Goal: Information Seeking & Learning: Find specific fact

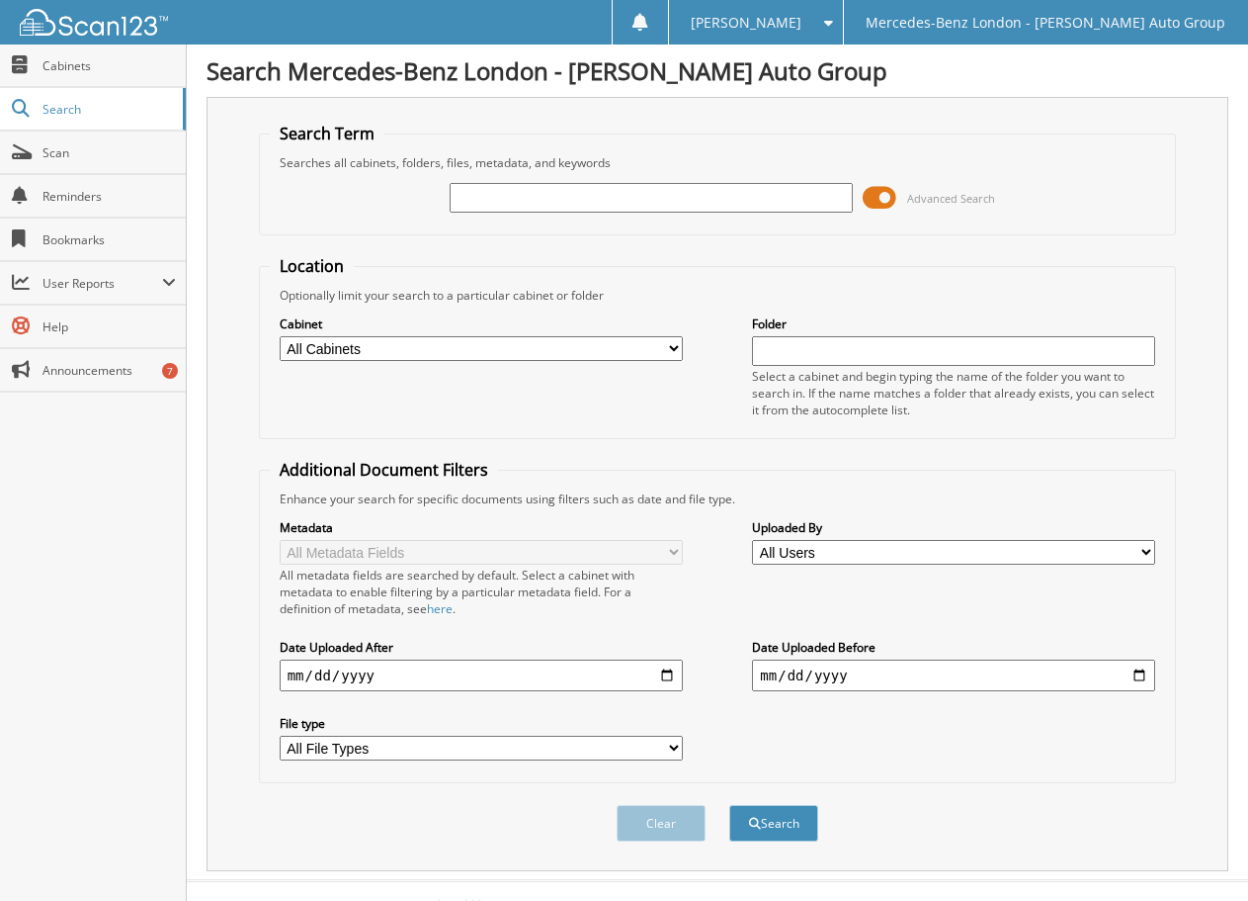
drag, startPoint x: 658, startPoint y: 221, endPoint x: 643, endPoint y: 205, distance: 23.1
click at [655, 218] on div "Advanced Search" at bounding box center [718, 197] width 897 height 53
click at [643, 205] on input "text" at bounding box center [651, 198] width 403 height 30
type input "330994"
click at [730, 805] on button "Search" at bounding box center [774, 823] width 89 height 37
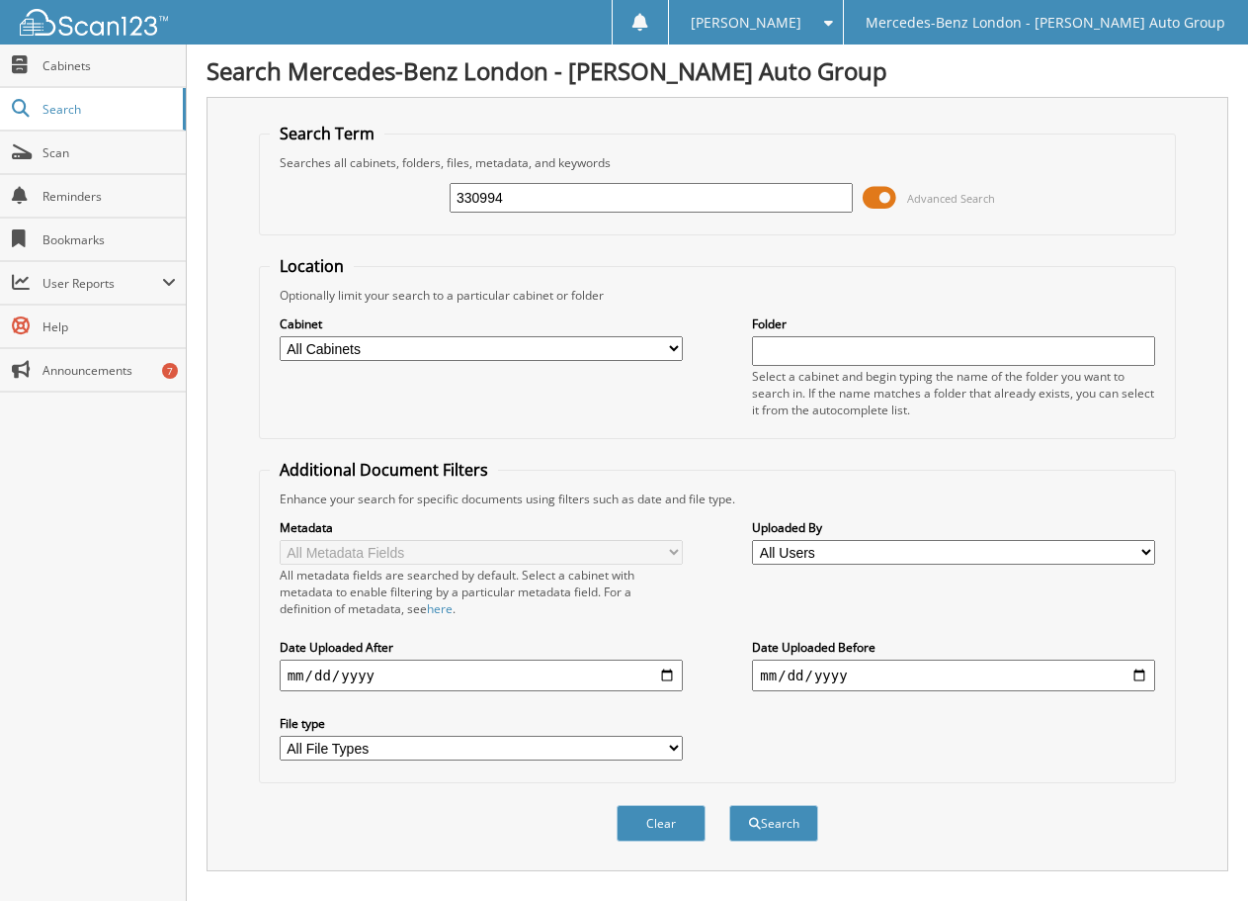
click at [408, 358] on select "All Cabinets PARTS TICKETS REPAIR ORDERS Needs Filing" at bounding box center [481, 348] width 403 height 25
select select "6404"
click at [280, 336] on select "All Cabinets PARTS TICKETS REPAIR ORDERS Needs Filing" at bounding box center [481, 348] width 403 height 25
click at [765, 813] on button "Search" at bounding box center [774, 823] width 89 height 37
click at [79, 105] on span "Search" at bounding box center [108, 109] width 130 height 17
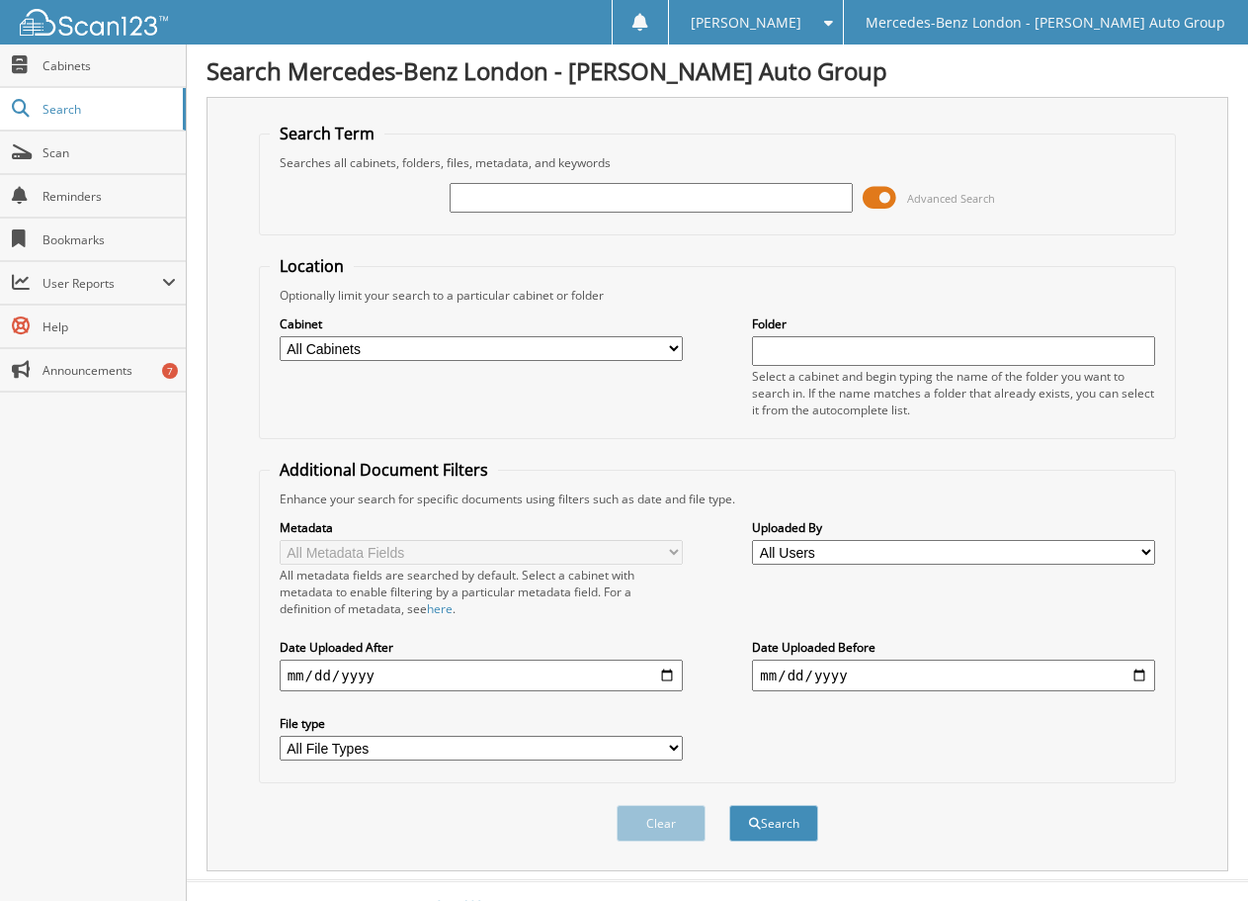
click at [526, 178] on div "Advanced Search" at bounding box center [718, 197] width 897 height 53
click at [530, 195] on input "text" at bounding box center [651, 198] width 403 height 30
type input "330994"
click at [730, 805] on button "Search" at bounding box center [774, 823] width 89 height 37
click at [794, 826] on button "Search" at bounding box center [774, 823] width 89 height 37
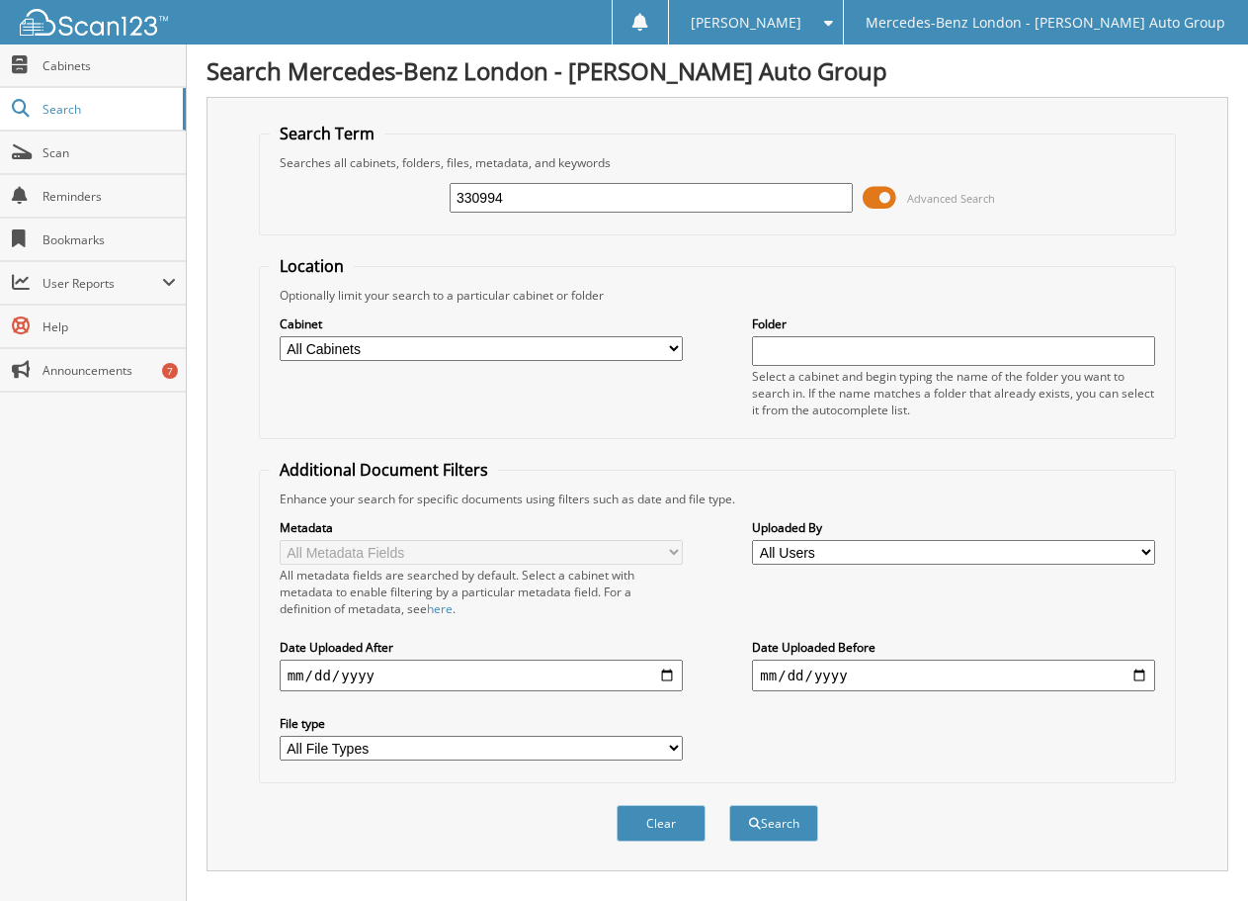
click at [465, 336] on select "All Cabinets PARTS TICKETS REPAIR ORDERS Needs Filing" at bounding box center [481, 348] width 403 height 25
select select "6404"
click at [280, 336] on select "All Cabinets PARTS TICKETS REPAIR ORDERS Needs Filing" at bounding box center [481, 348] width 403 height 25
click at [820, 358] on input "text" at bounding box center [953, 351] width 403 height 30
type input "330994"
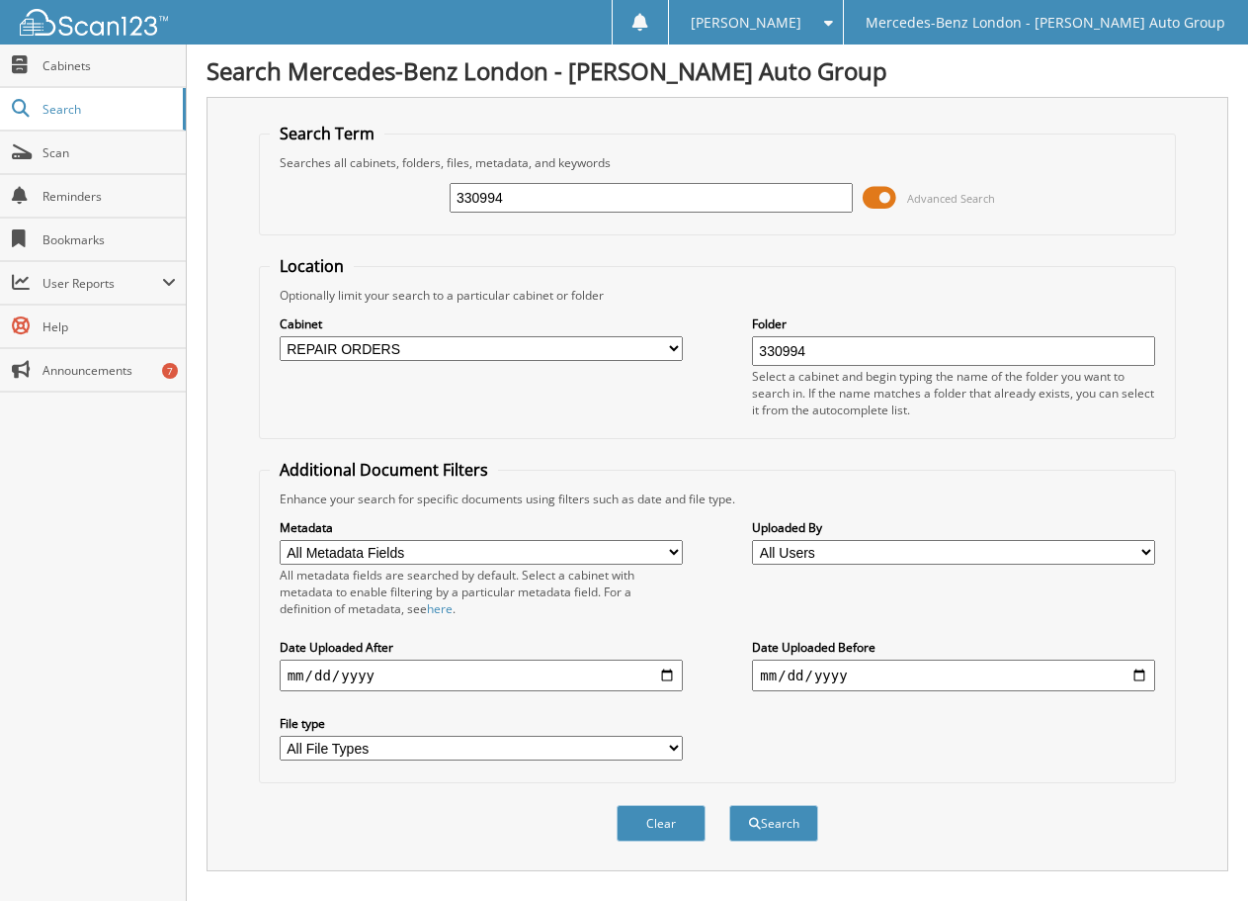
click at [730, 805] on button "Search" at bounding box center [774, 823] width 89 height 37
click at [667, 820] on button "Clear" at bounding box center [661, 823] width 89 height 37
select select
